Goal: Task Accomplishment & Management: Manage account settings

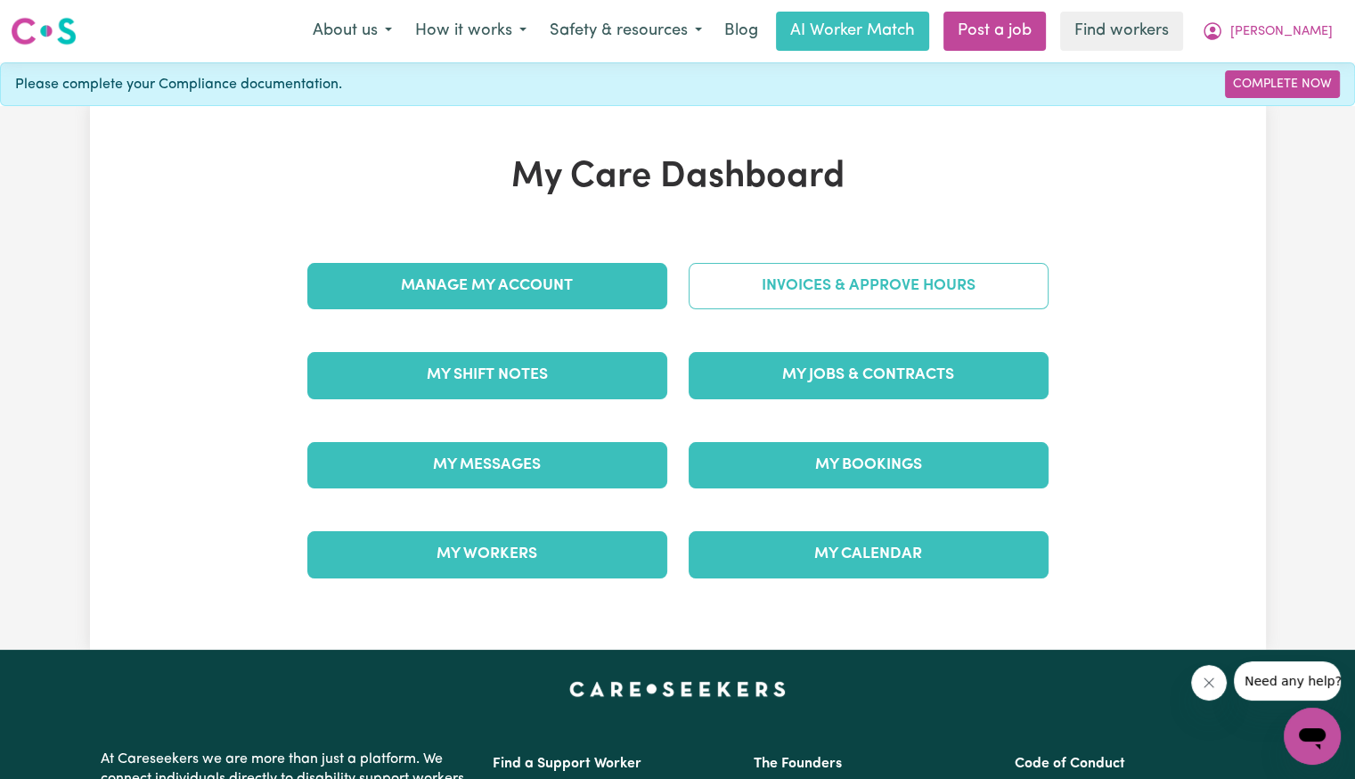
click at [874, 299] on link "Invoices & Approve Hours" at bounding box center [869, 286] width 360 height 46
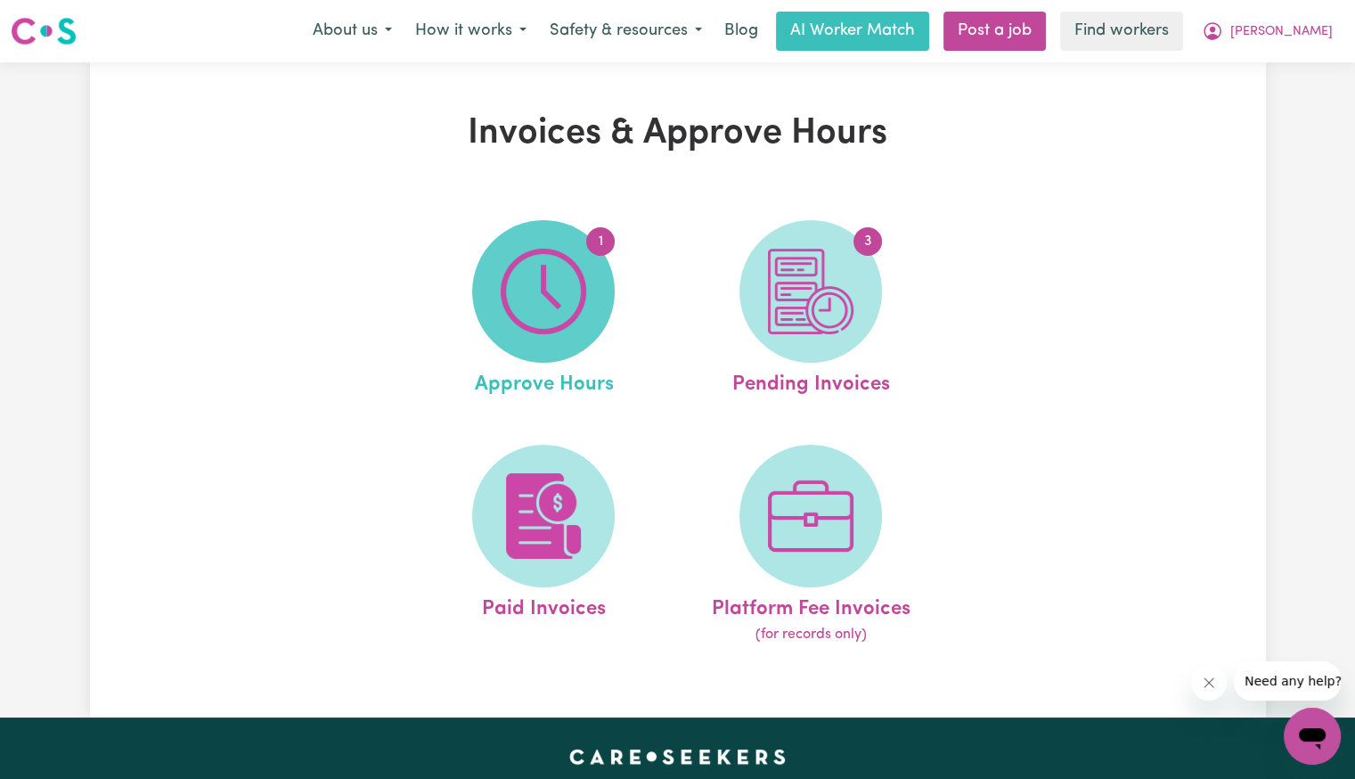
click at [578, 298] on img at bounding box center [544, 292] width 86 height 86
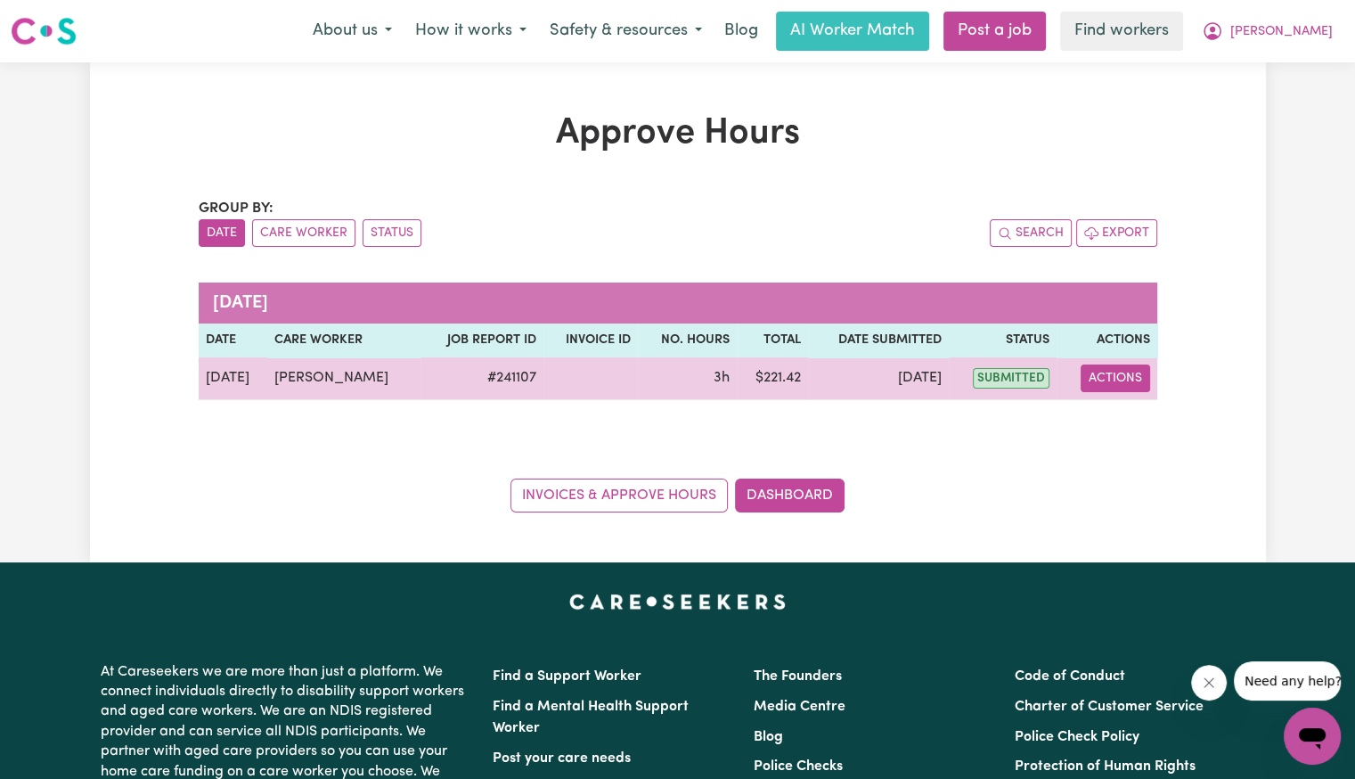
click at [1114, 384] on button "Actions" at bounding box center [1115, 378] width 69 height 28
click at [1131, 423] on link "View Job Report" at bounding box center [1155, 419] width 152 height 36
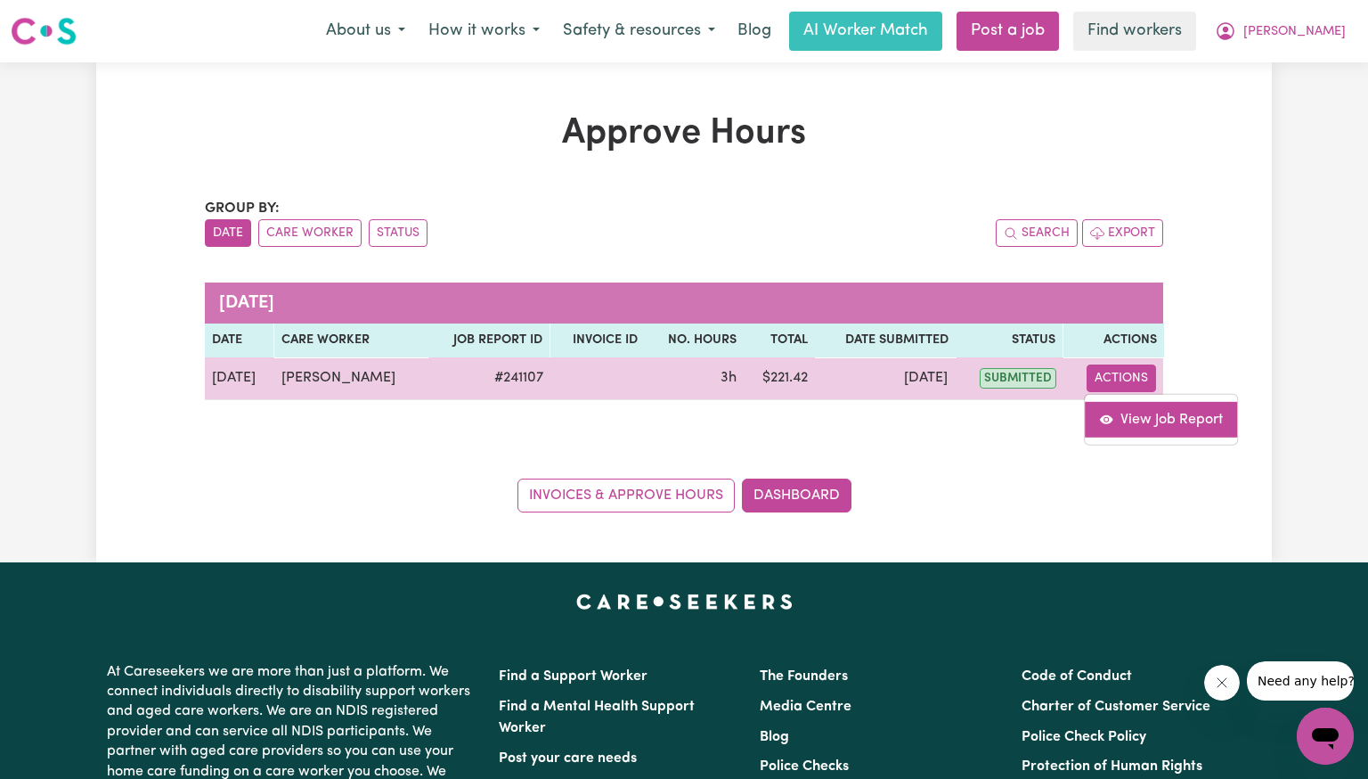
select select "pm"
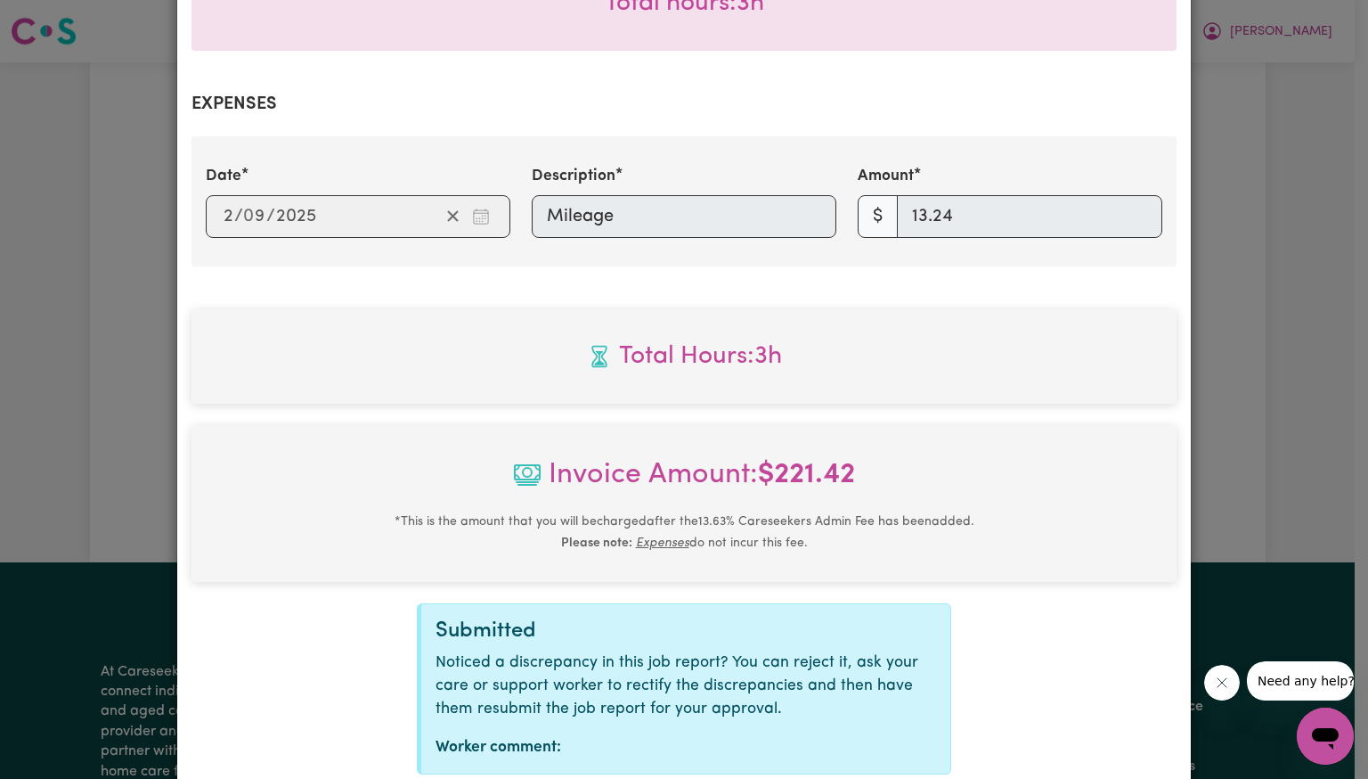
scroll to position [727, 0]
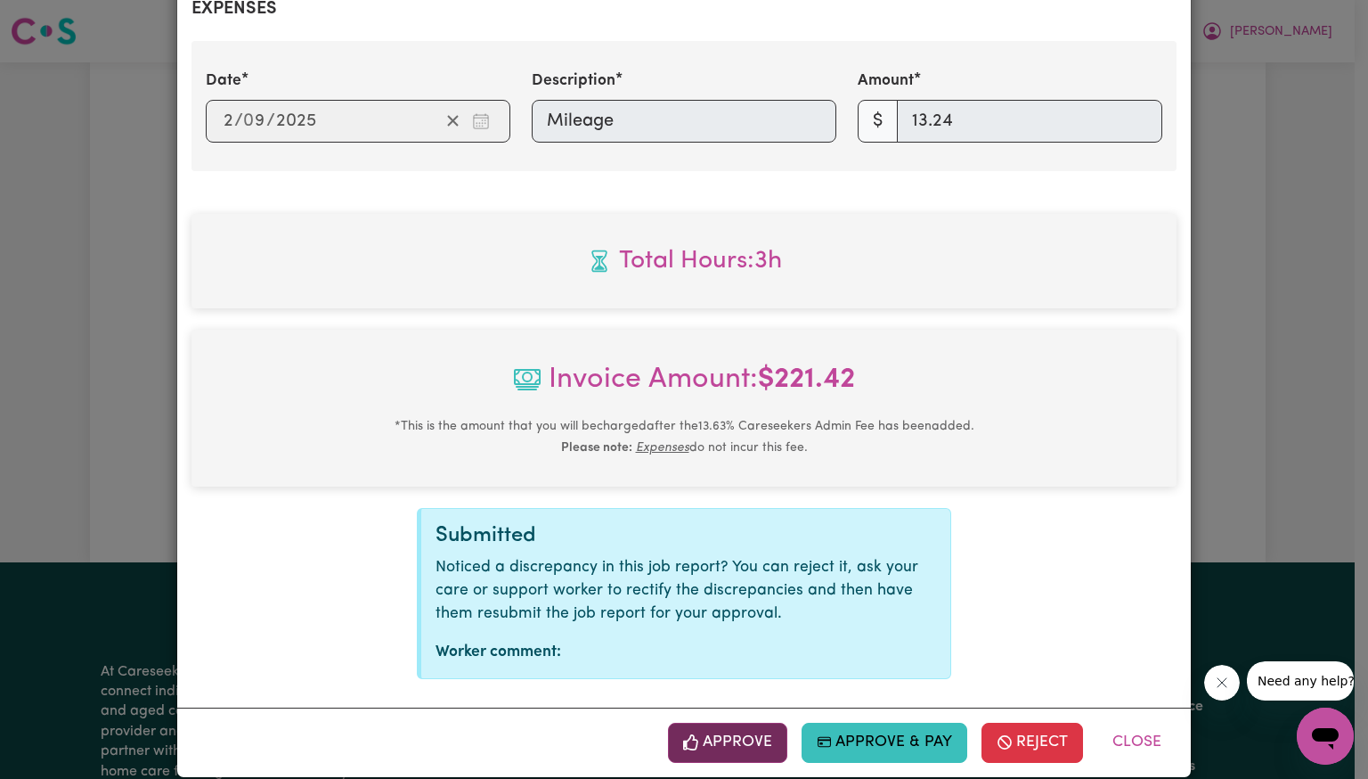
click at [723, 723] on button "Approve" at bounding box center [727, 742] width 119 height 39
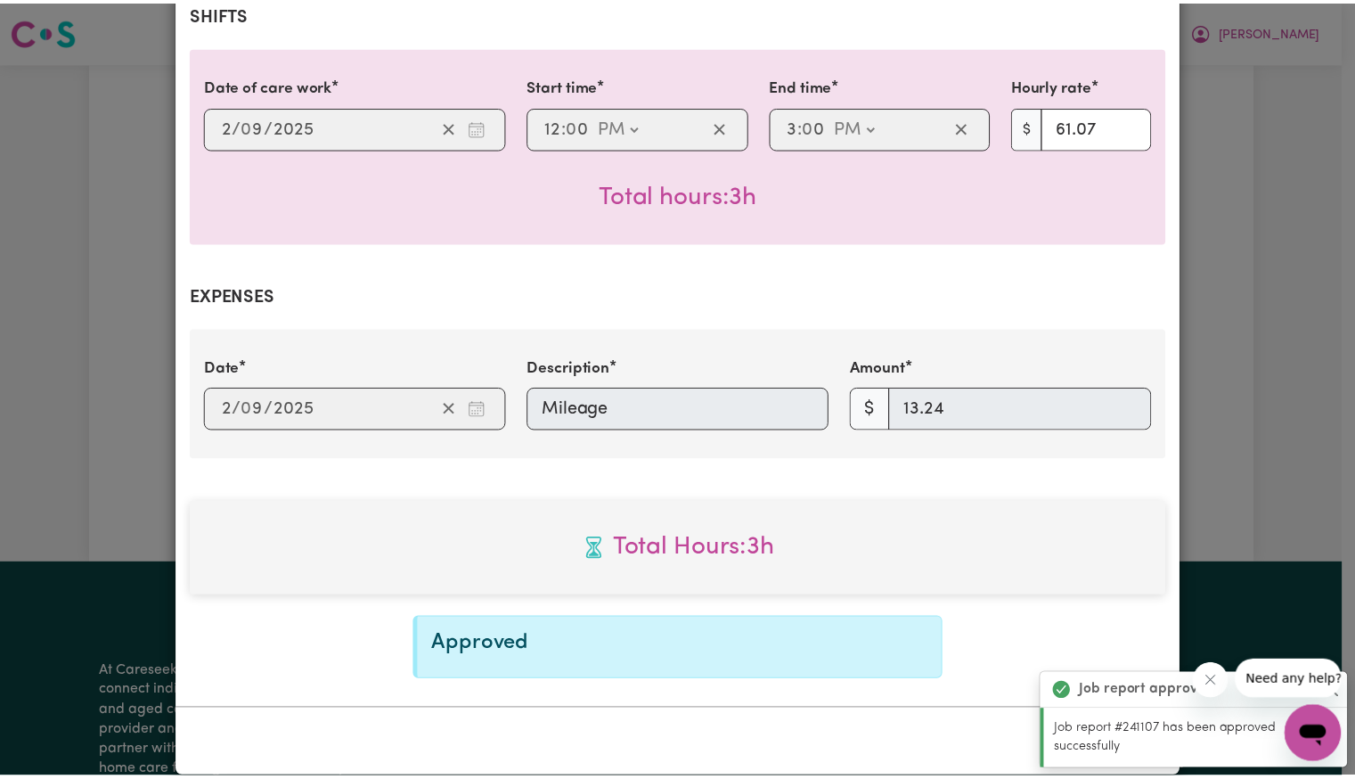
scroll to position [0, 0]
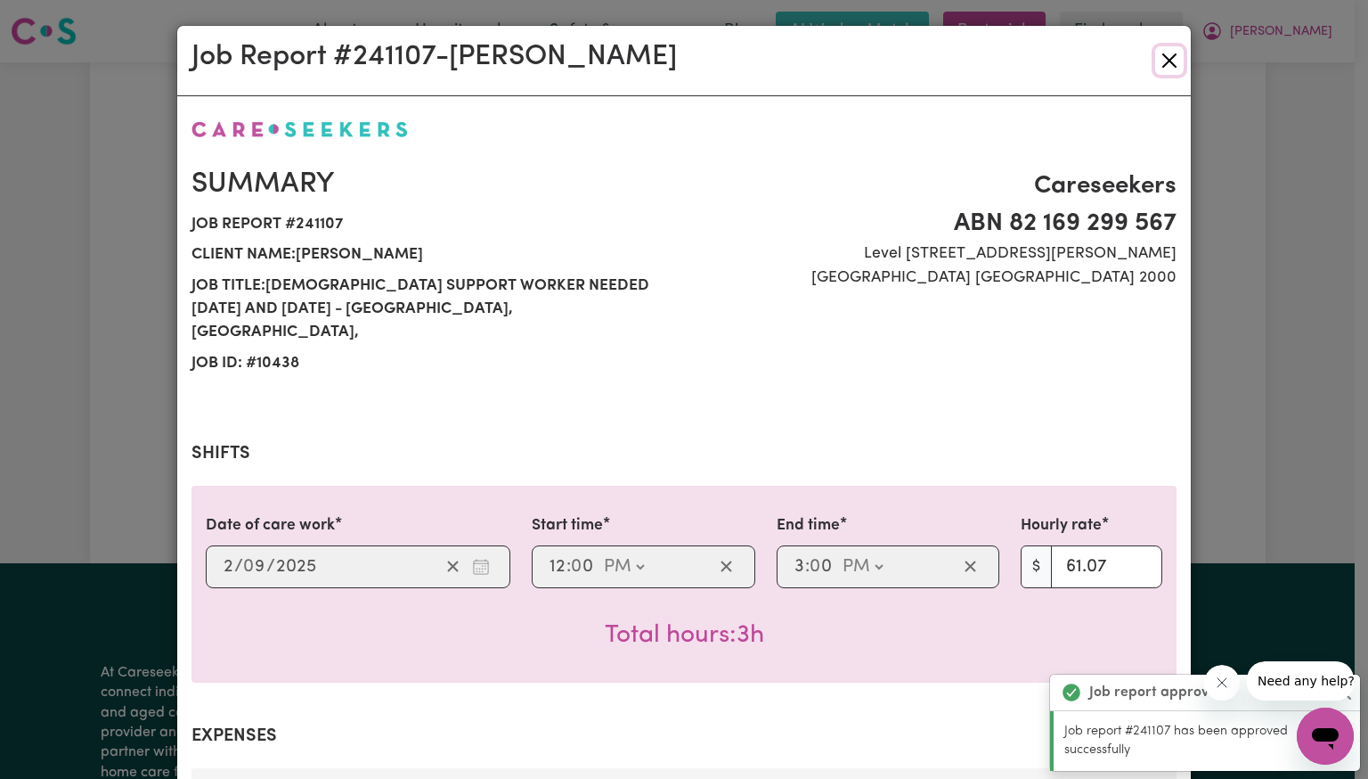
click at [1160, 64] on button "Close" at bounding box center [1169, 60] width 29 height 29
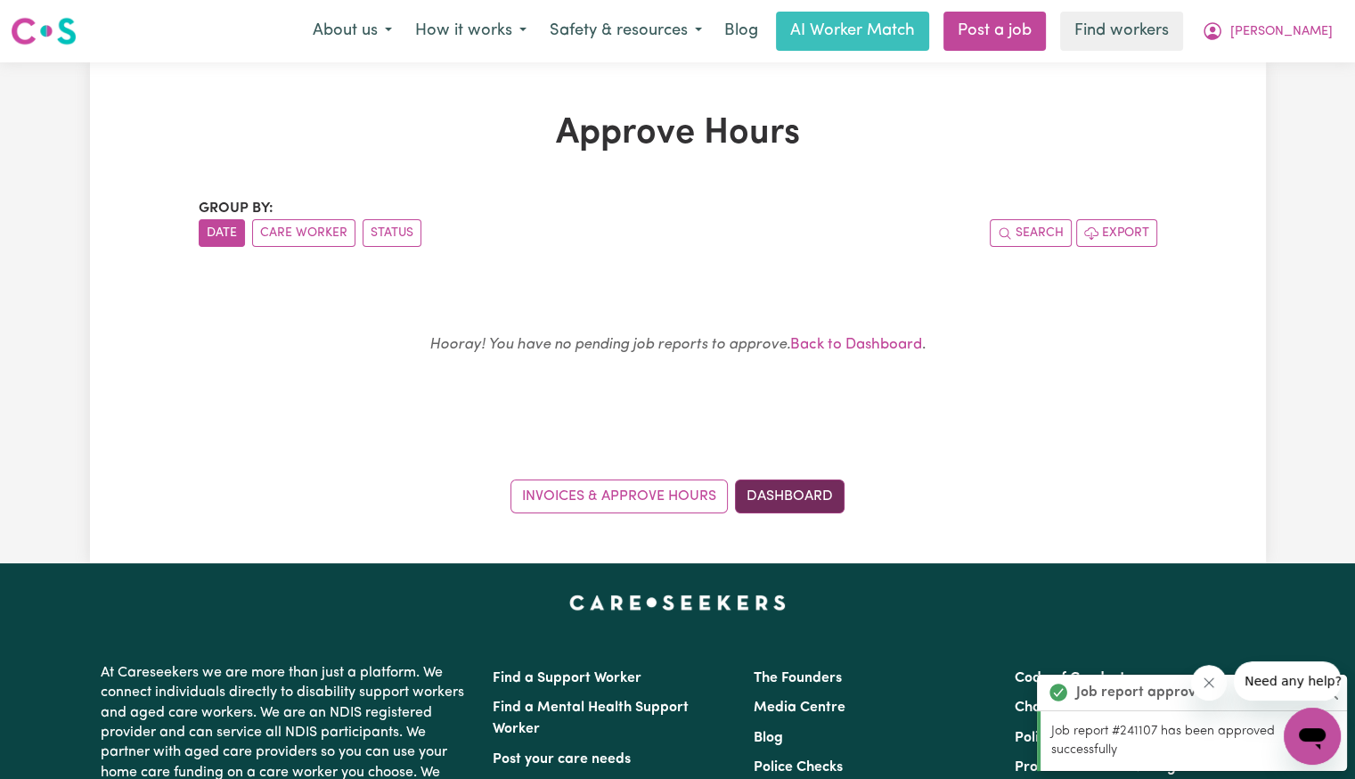
click at [786, 506] on link "Dashboard" at bounding box center [790, 496] width 110 height 34
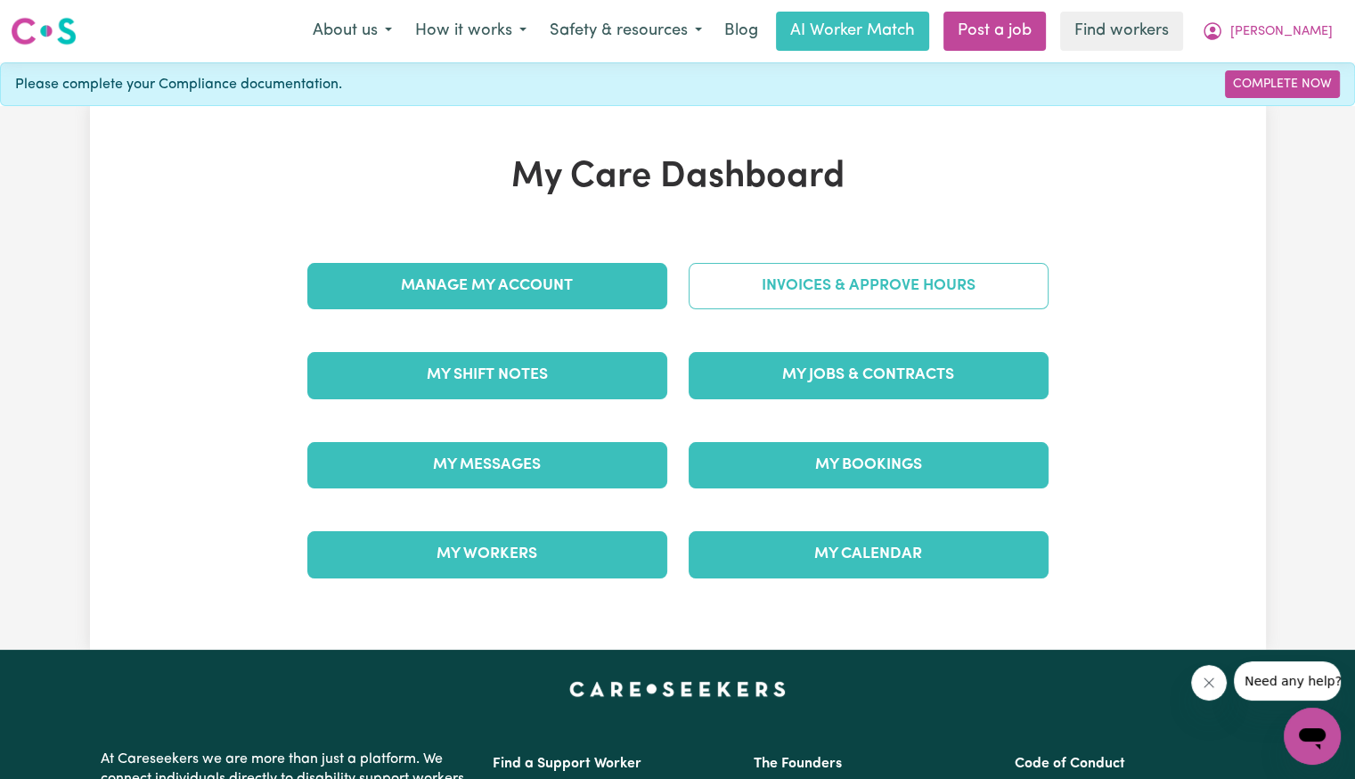
click at [811, 298] on link "Invoices & Approve Hours" at bounding box center [869, 286] width 360 height 46
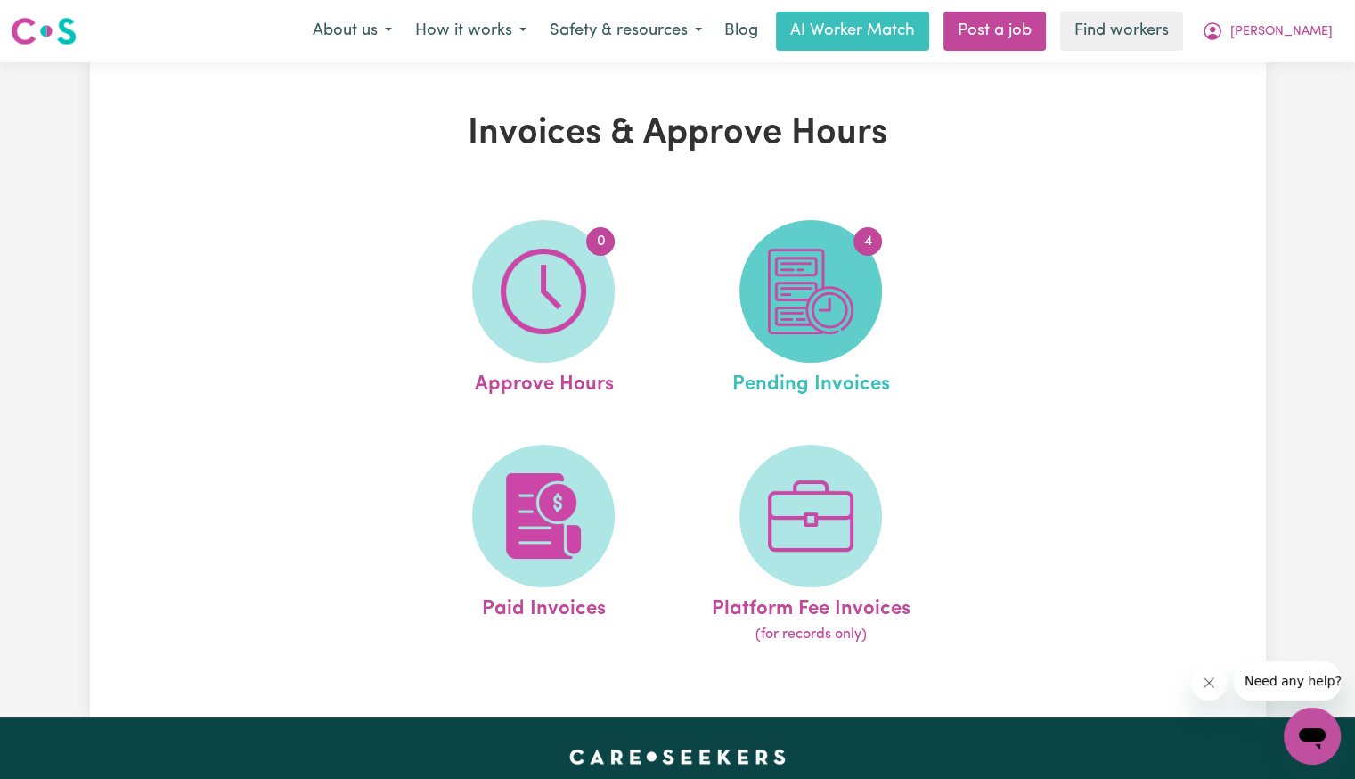
click at [818, 309] on img at bounding box center [811, 292] width 86 height 86
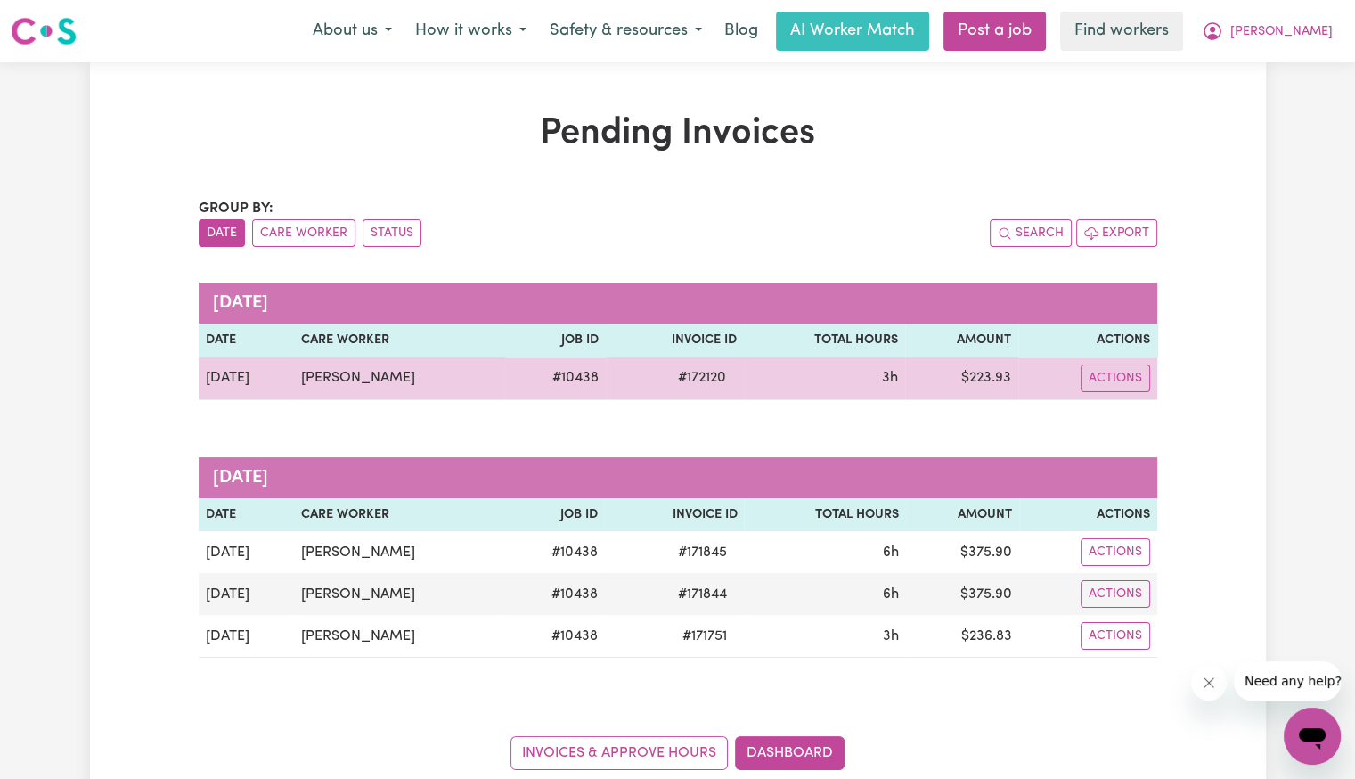
click at [723, 370] on span "# 172120" at bounding box center [701, 377] width 69 height 21
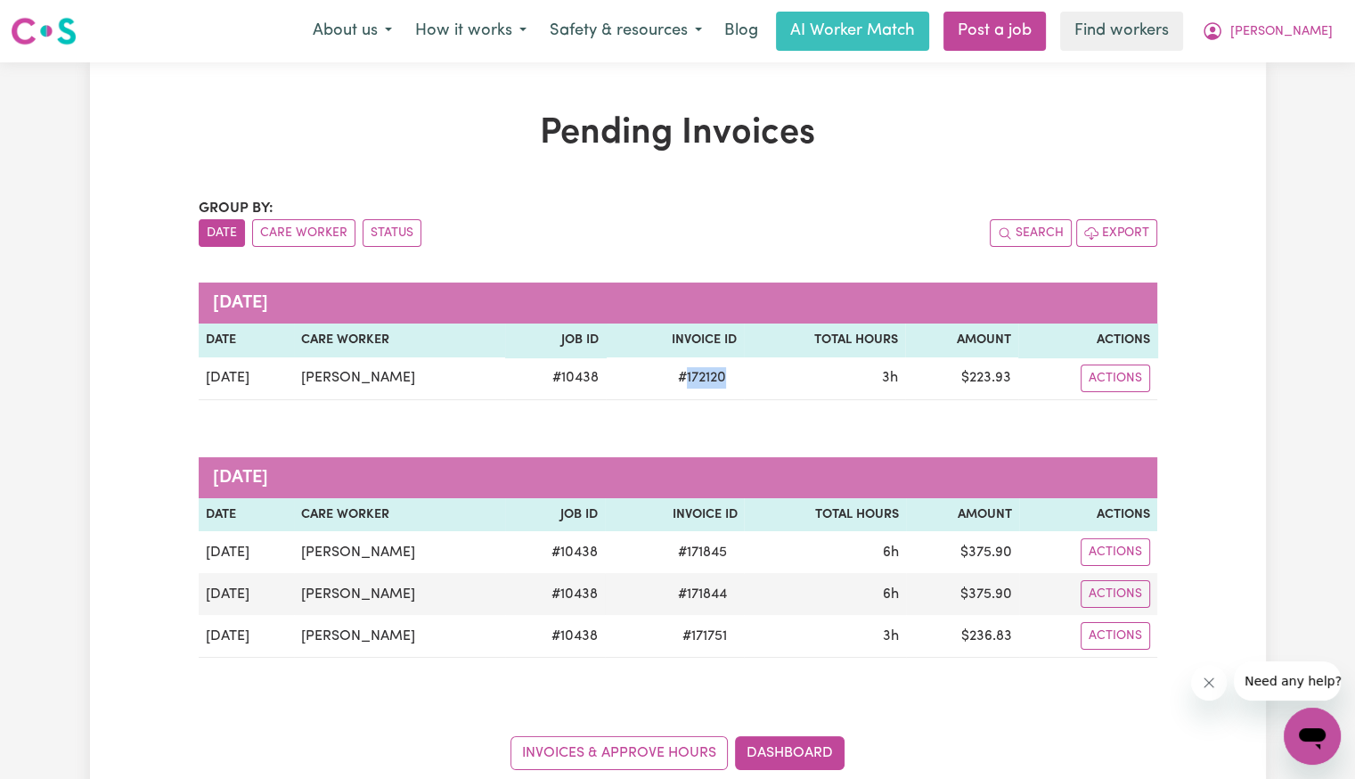
copy span "172120"
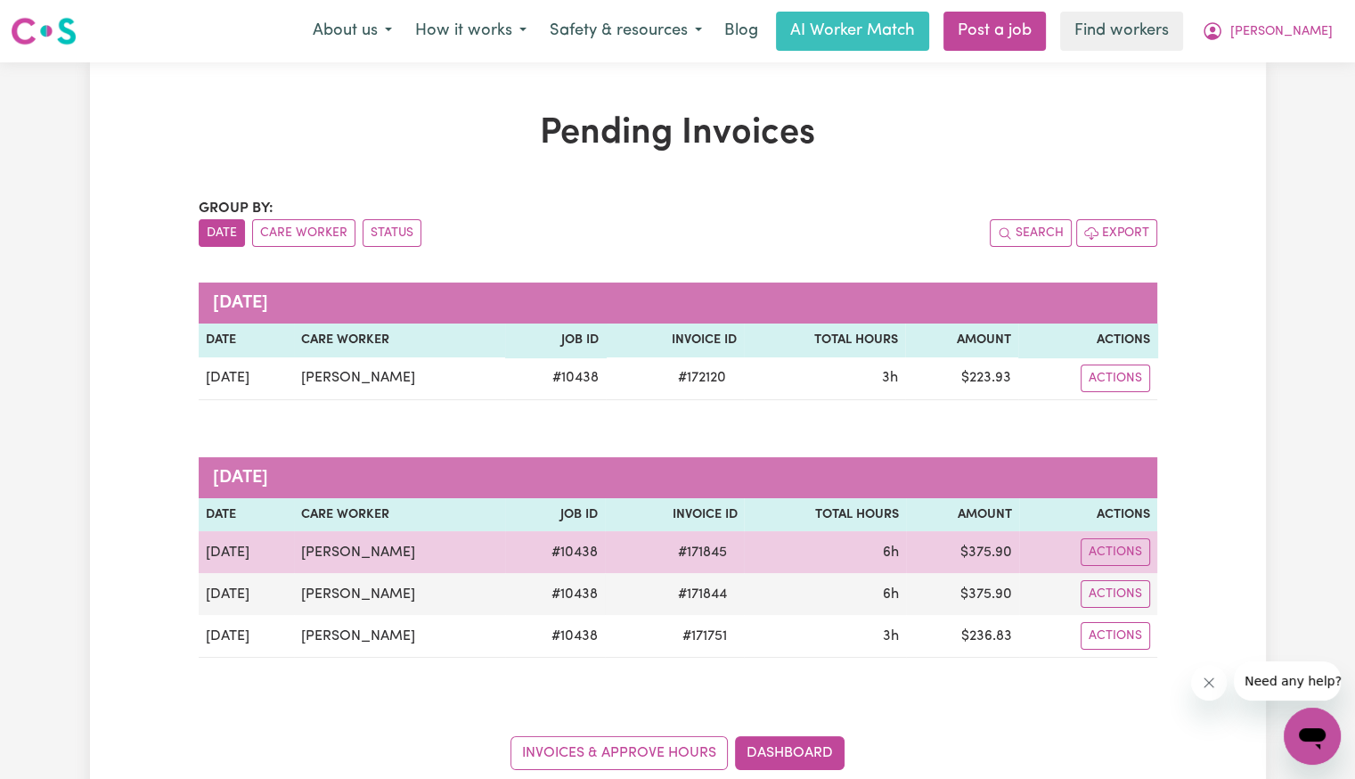
click at [723, 550] on span "# 171845" at bounding box center [701, 552] width 70 height 21
click at [722, 550] on span "# 171845" at bounding box center [701, 552] width 70 height 21
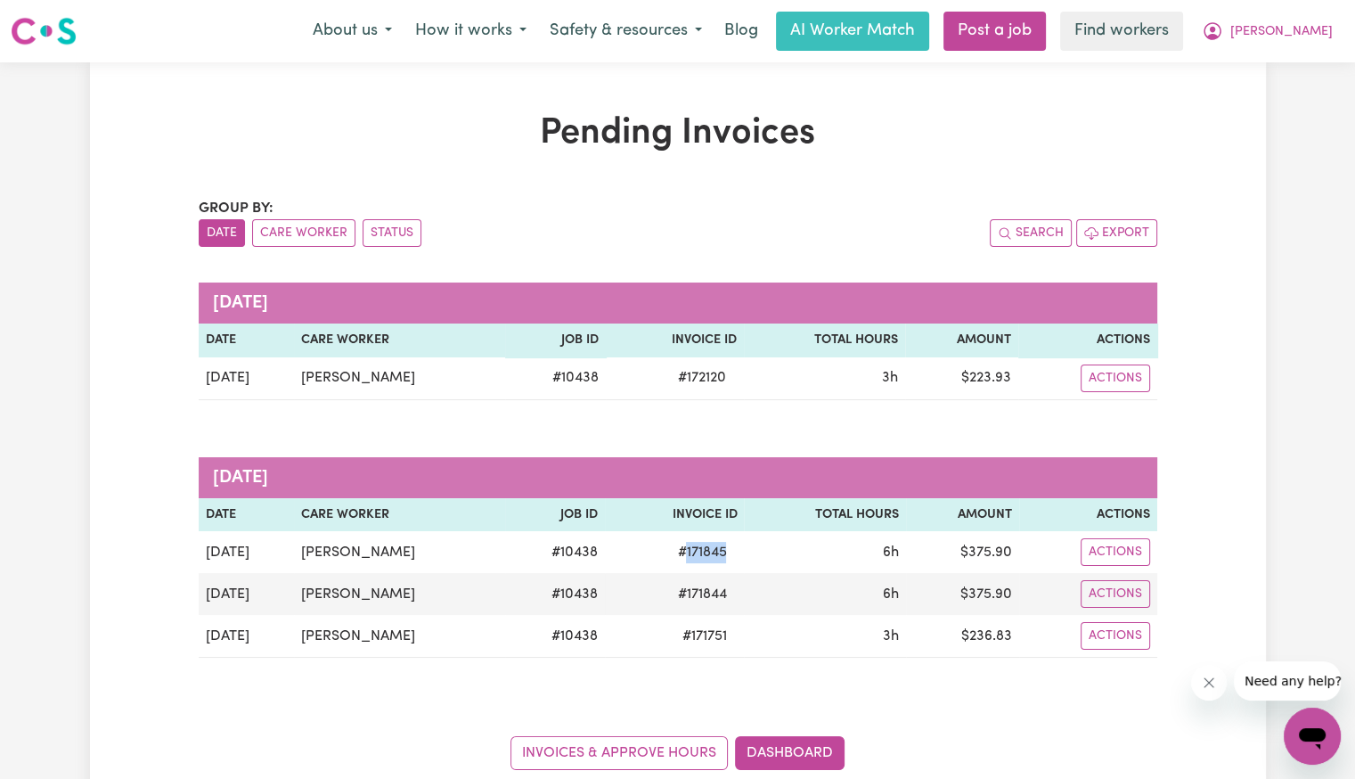
copy span "171845"
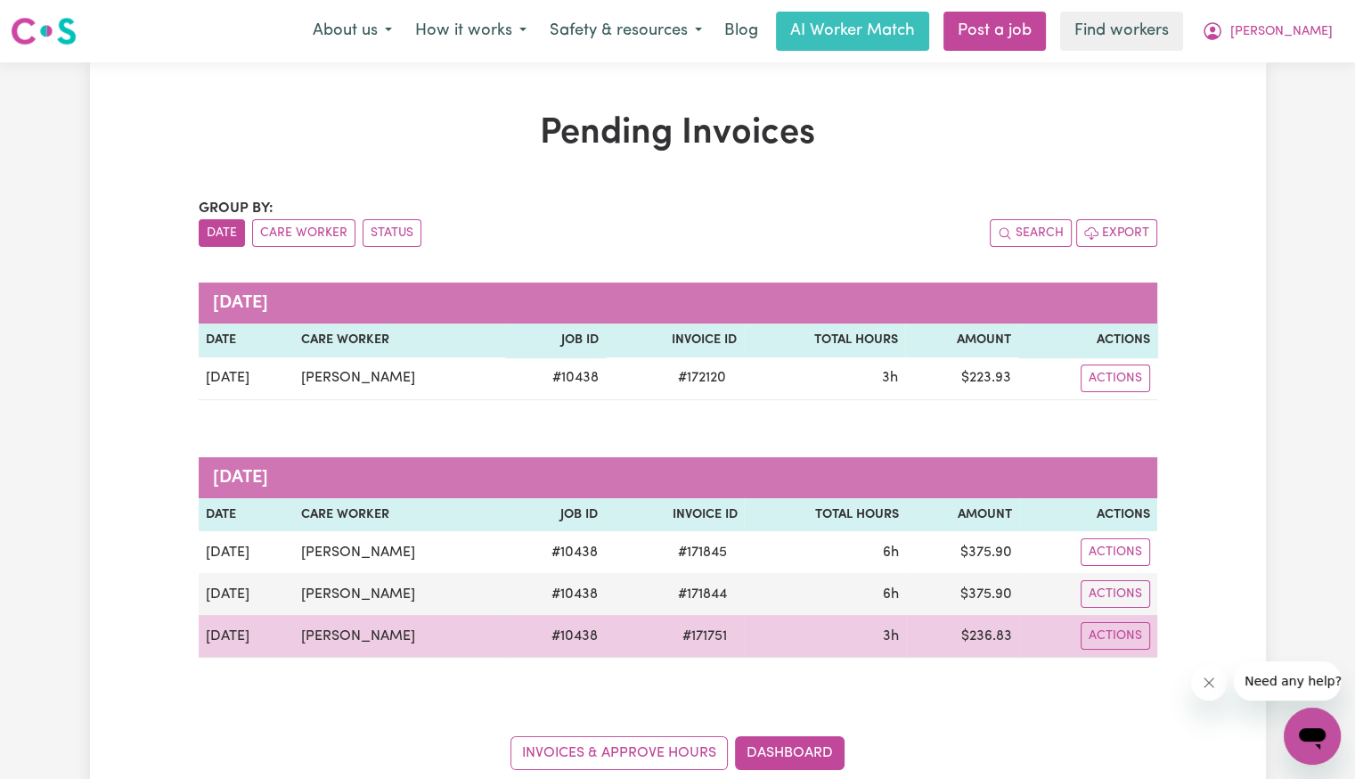
click at [698, 632] on span "# 171751" at bounding box center [704, 635] width 66 height 21
click at [721, 628] on span "# 171751" at bounding box center [704, 635] width 66 height 21
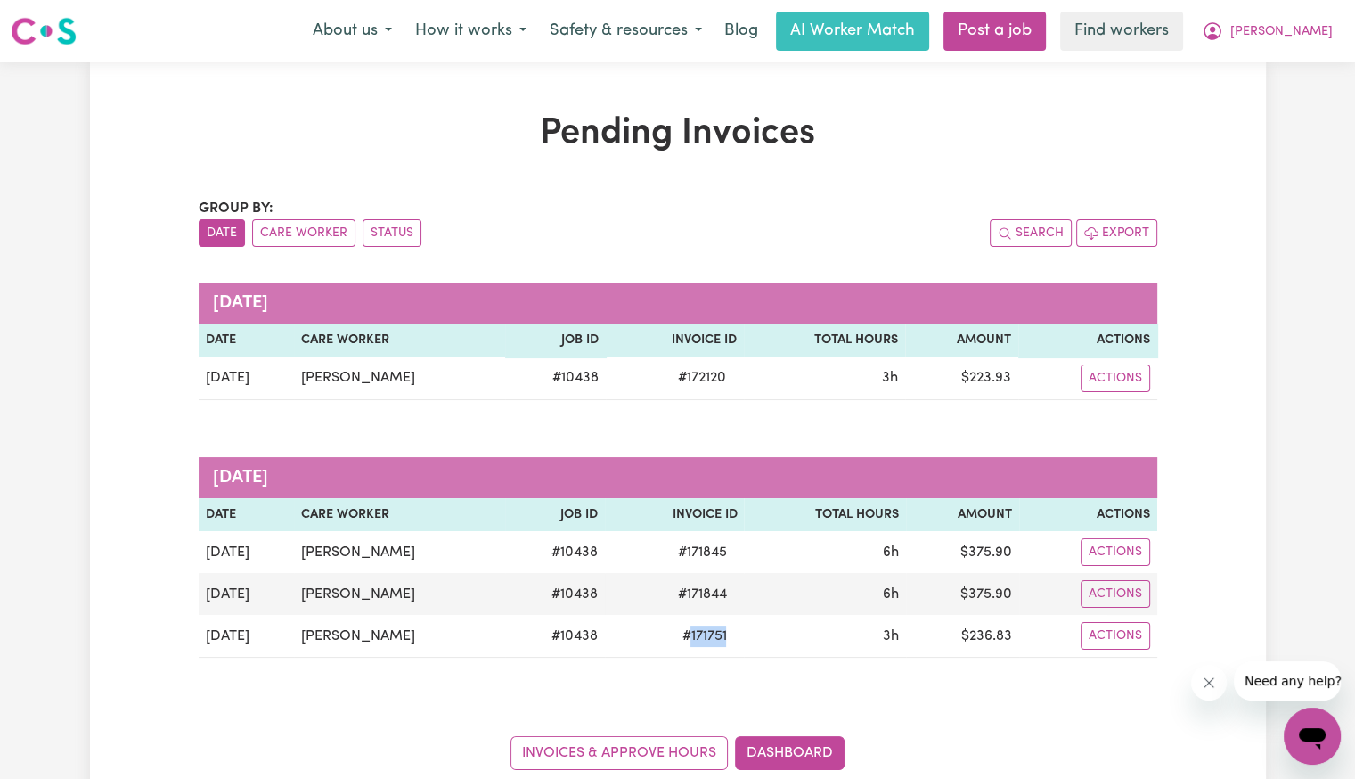
copy span "171751"
